Goal: Task Accomplishment & Management: Use online tool/utility

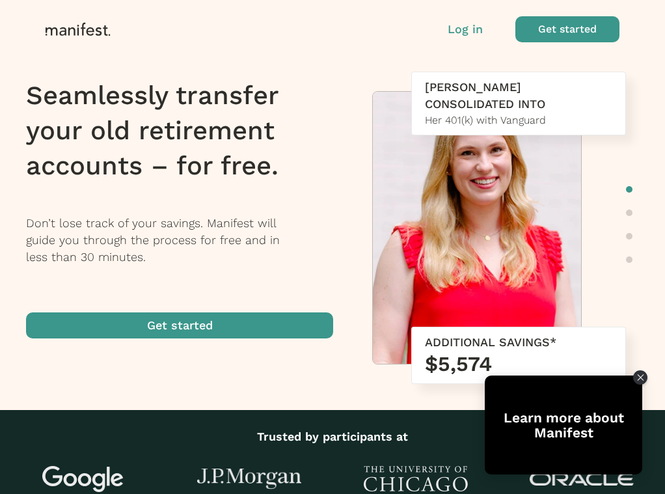
click at [464, 31] on p "Log in" at bounding box center [465, 29] width 35 height 17
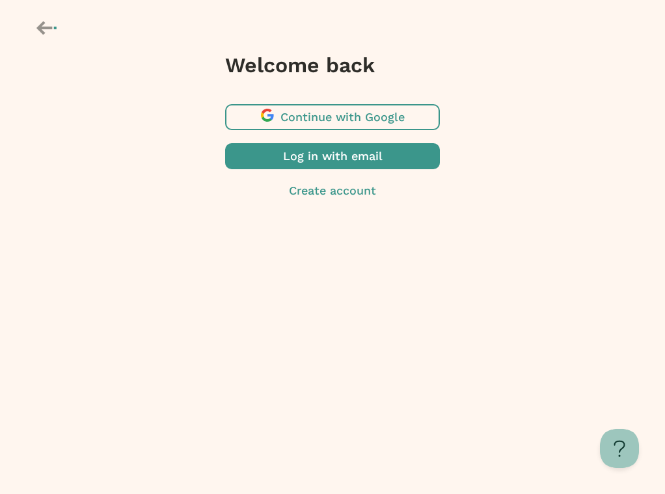
click at [355, 114] on span "button" at bounding box center [332, 117] width 215 height 26
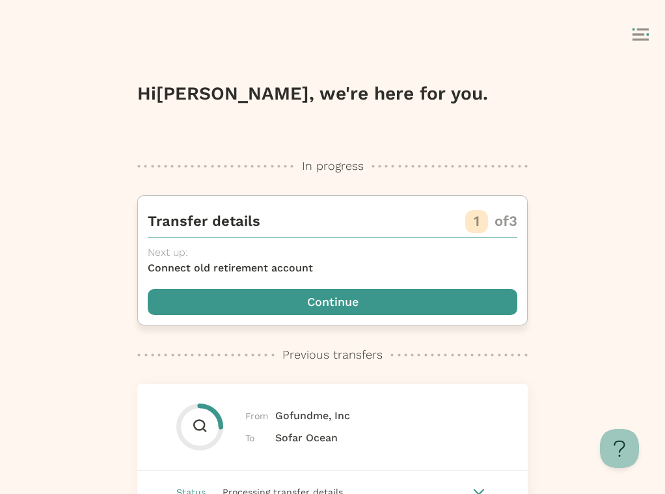
click at [334, 303] on span "button" at bounding box center [333, 302] width 370 height 26
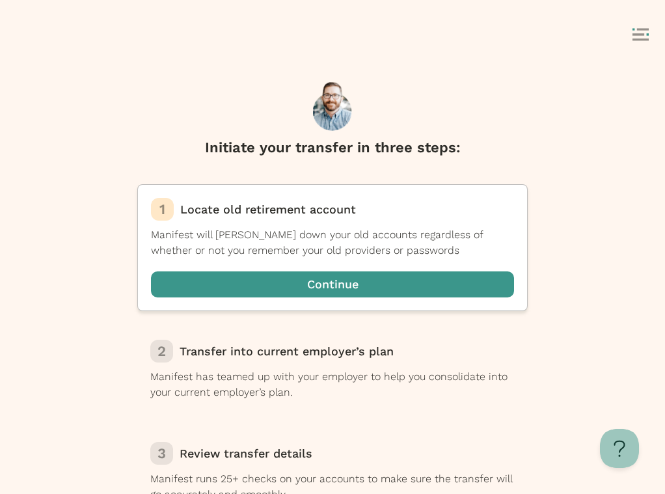
scroll to position [14, 0]
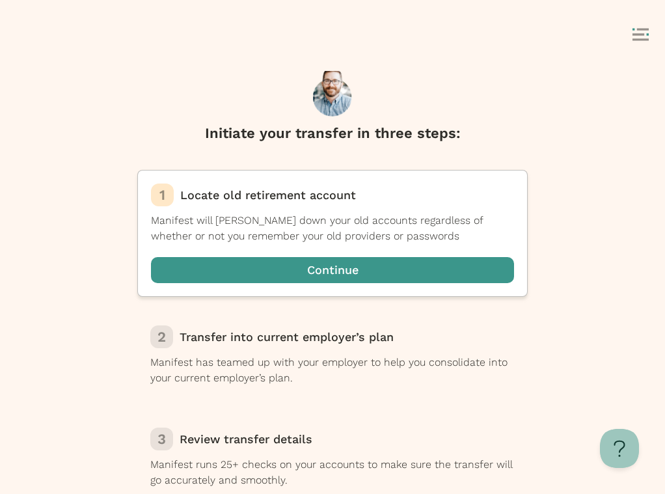
click at [338, 331] on span "Transfer into current employer’s plan" at bounding box center [287, 337] width 214 height 14
click at [338, 347] on div "2 Transfer into current employer’s plan" at bounding box center [332, 336] width 364 height 23
click at [344, 264] on span "button" at bounding box center [332, 270] width 363 height 26
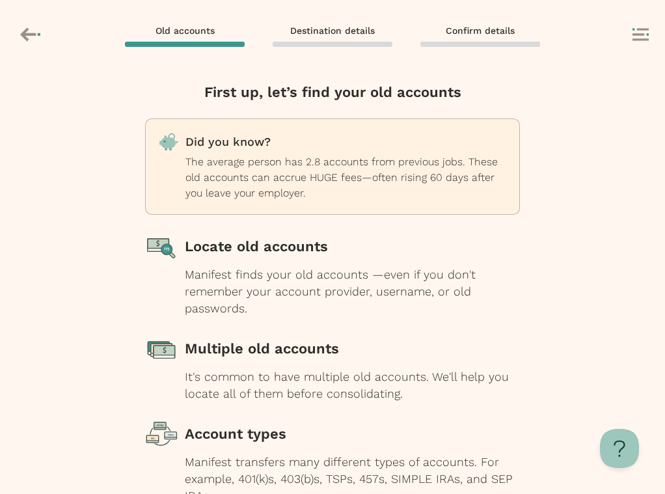
scroll to position [109, 0]
